Goal: Use online tool/utility: Use online tool/utility

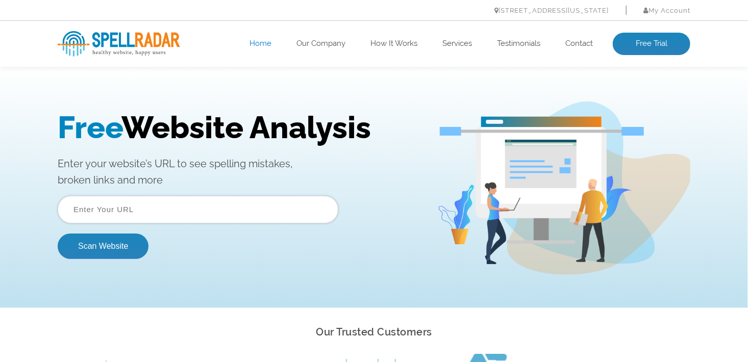
click at [76, 214] on input "text" at bounding box center [198, 209] width 280 height 28
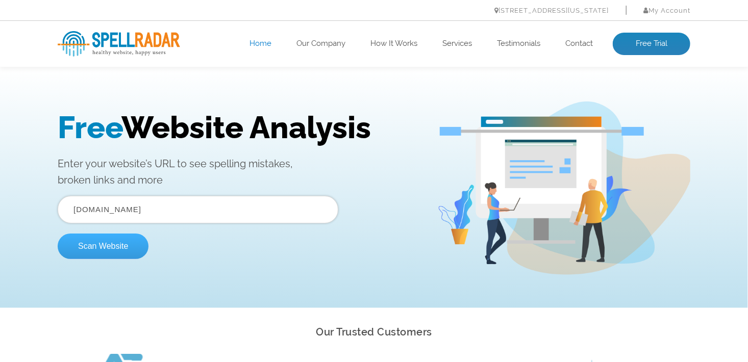
type input "[DOMAIN_NAME]"
click at [97, 244] on button "Scan Website" at bounding box center [103, 245] width 91 height 25
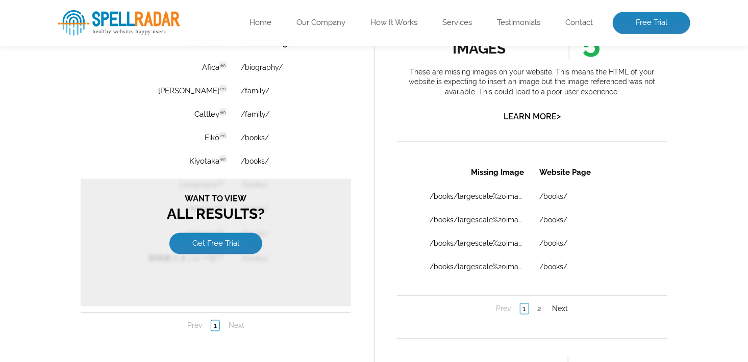
scroll to position [867, 0]
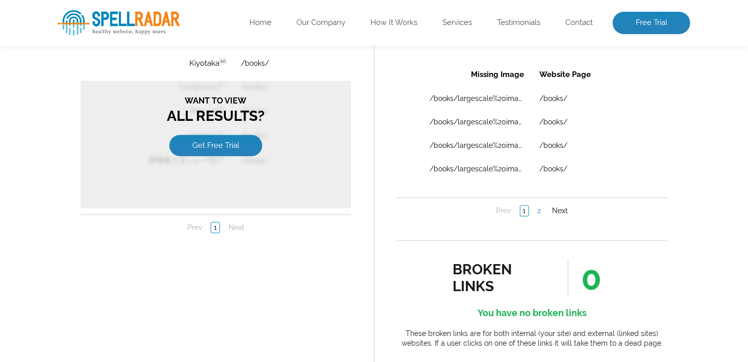
click at [538, 207] on link "2" at bounding box center [538, 211] width 9 height 10
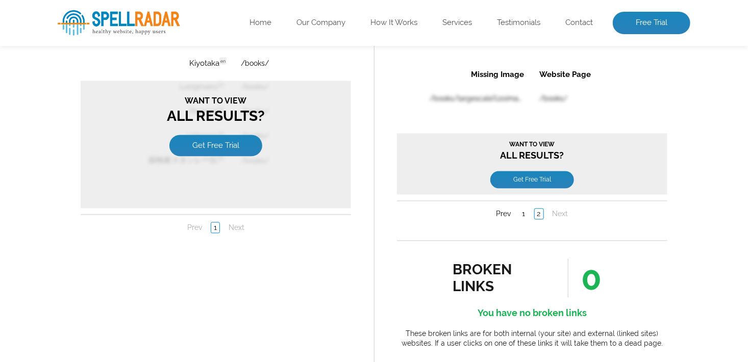
scroll to position [0, 0]
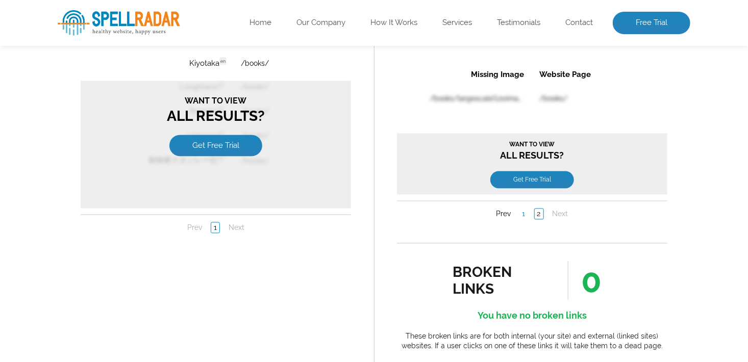
click at [525, 211] on link "1" at bounding box center [523, 214] width 8 height 10
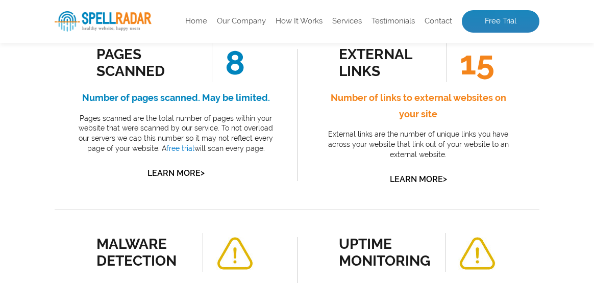
scroll to position [204, 0]
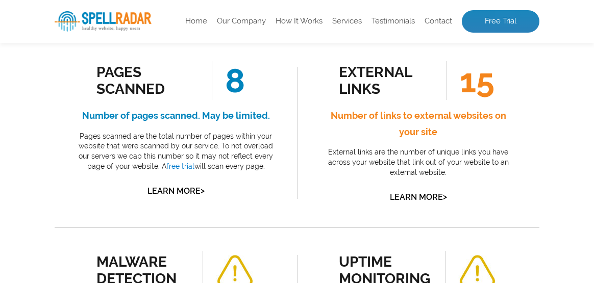
click at [416, 118] on h4 "Number of links to external websites on your site" at bounding box center [418, 124] width 196 height 32
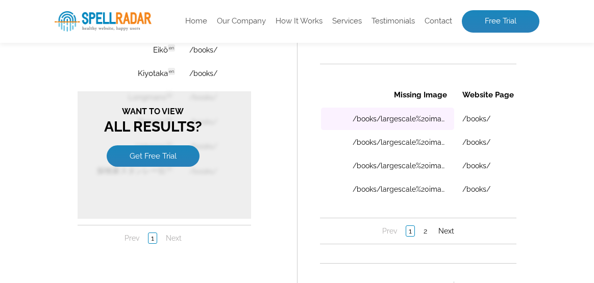
scroll to position [918, 0]
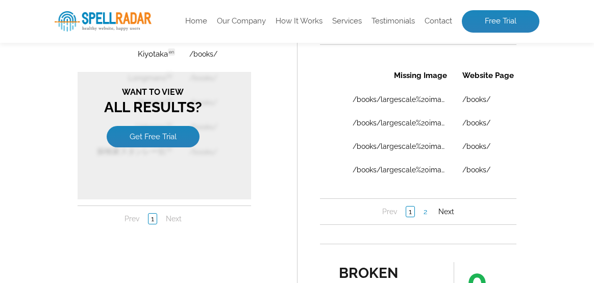
click at [421, 209] on link "2" at bounding box center [425, 211] width 9 height 10
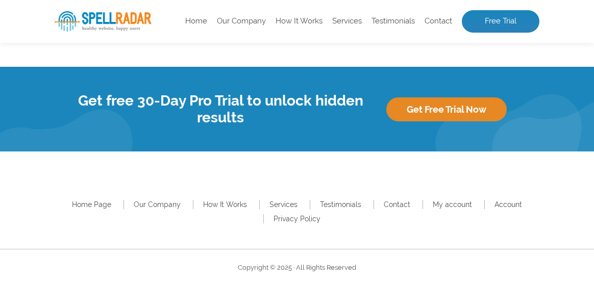
scroll to position [1458, 0]
